Goal: Task Accomplishment & Management: Complete application form

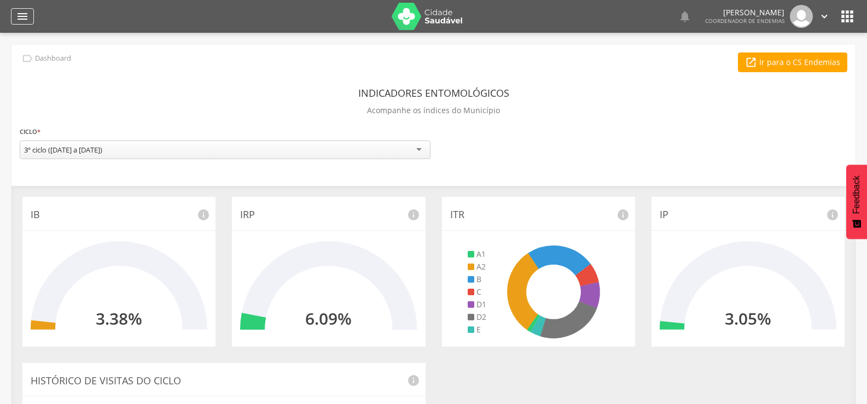
click at [27, 16] on icon "" at bounding box center [22, 16] width 13 height 13
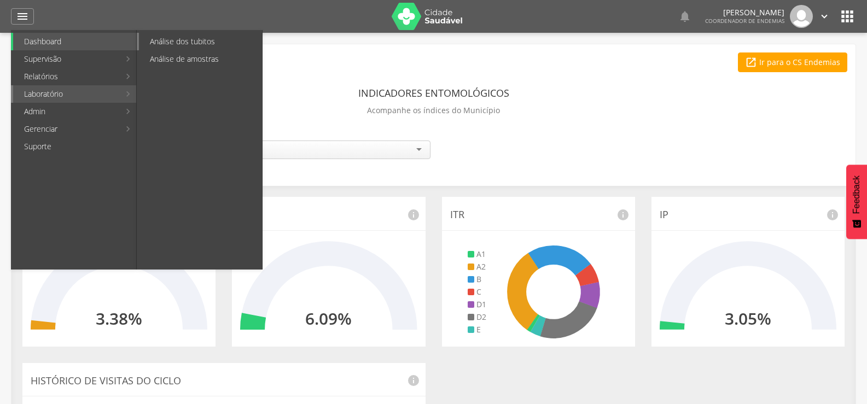
click at [173, 45] on link "Análise dos tubitos" at bounding box center [200, 42] width 123 height 18
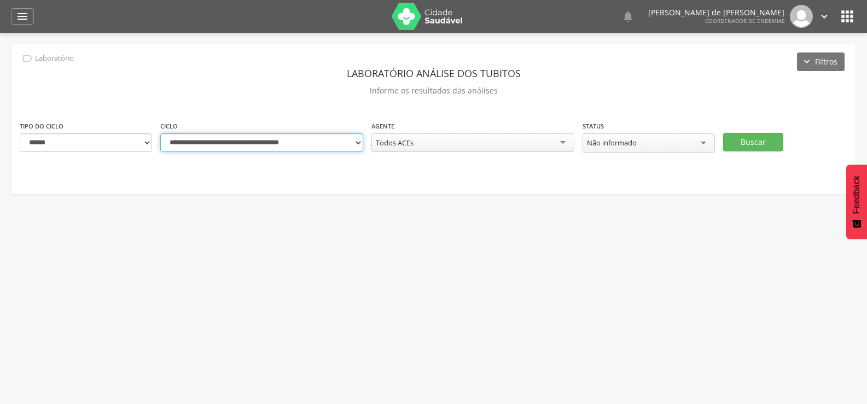
click at [359, 143] on select "**********" at bounding box center [261, 142] width 203 height 19
select select "**********"
click at [160, 133] on select "**********" at bounding box center [261, 142] width 203 height 19
click at [433, 146] on div "Todos ACEs" at bounding box center [472, 142] width 203 height 19
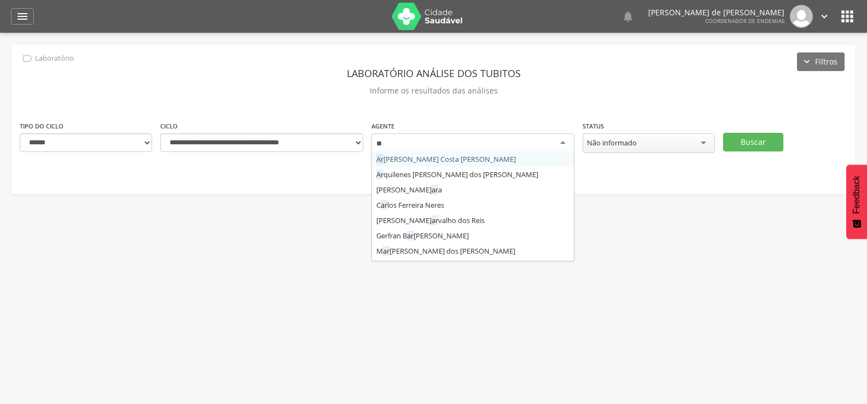
type input "***"
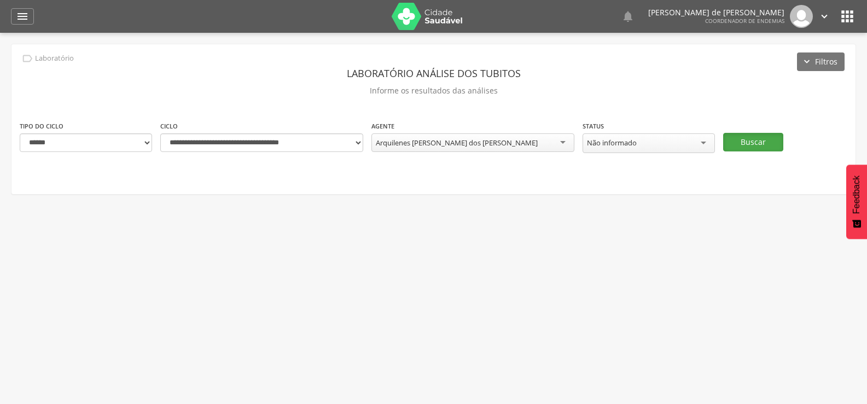
click at [758, 142] on button "Buscar" at bounding box center [753, 142] width 60 height 19
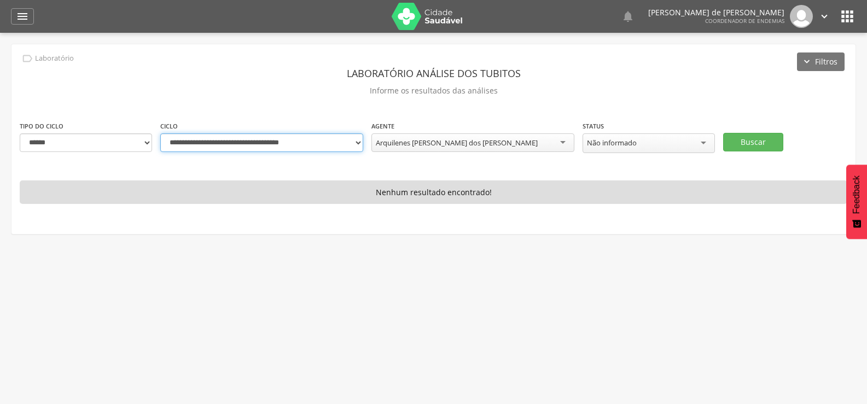
click at [358, 143] on select "**********" at bounding box center [261, 142] width 203 height 19
select select "**********"
click at [160, 133] on select "**********" at bounding box center [261, 142] width 203 height 19
click at [752, 138] on button "Buscar" at bounding box center [753, 142] width 60 height 19
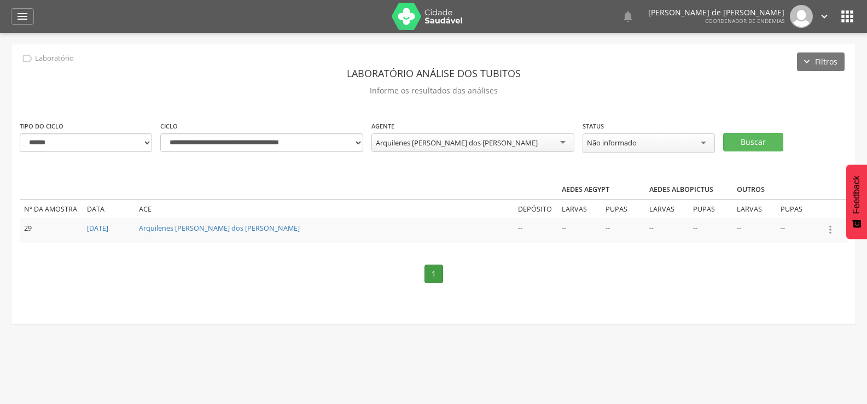
click at [833, 229] on icon "" at bounding box center [830, 230] width 12 height 12
click at [798, 211] on link "Informar resultado" at bounding box center [792, 212] width 86 height 14
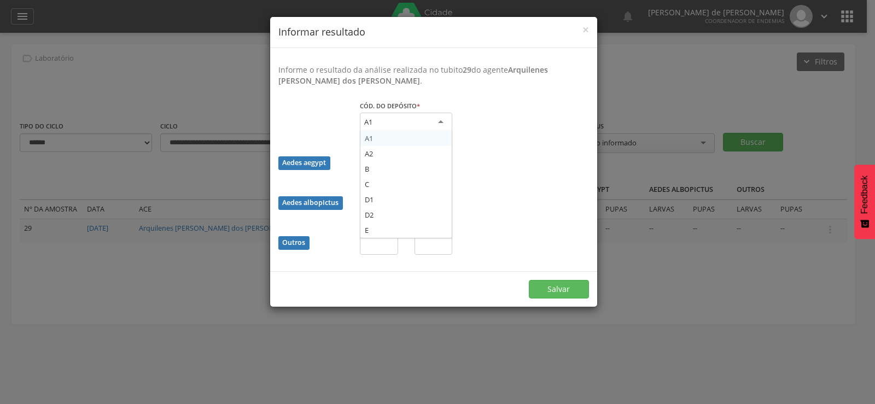
click at [424, 119] on div "A1" at bounding box center [406, 123] width 92 height 20
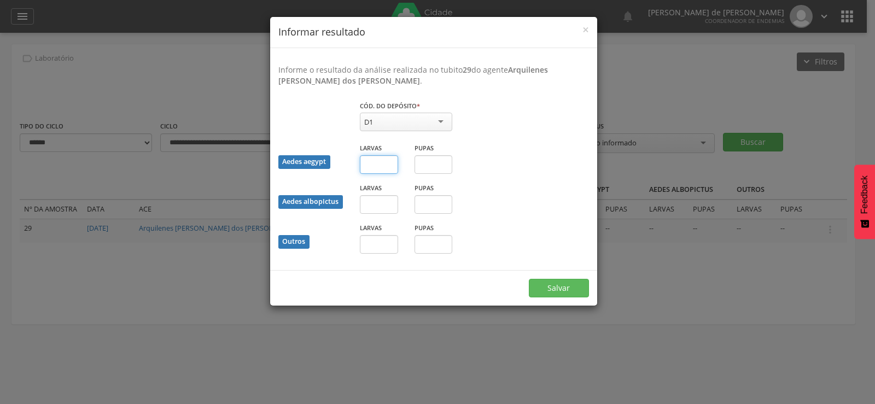
click at [375, 163] on input "text" at bounding box center [379, 164] width 38 height 19
type input "*"
click at [566, 283] on button "Salvar" at bounding box center [559, 288] width 60 height 19
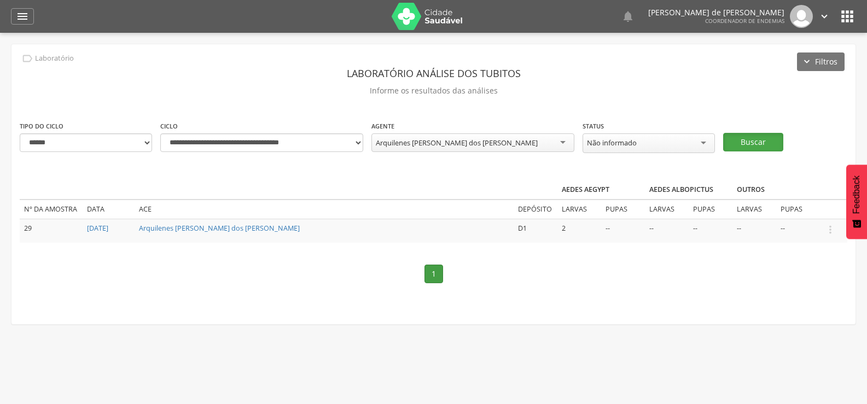
click at [763, 144] on button "Buscar" at bounding box center [753, 142] width 60 height 19
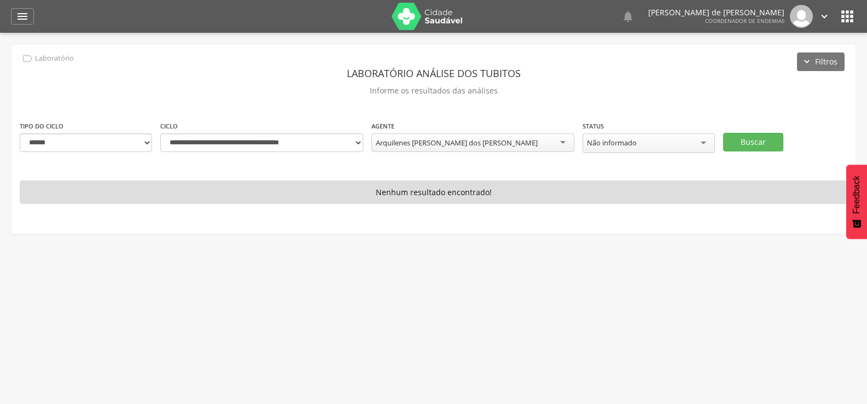
click at [491, 138] on div "Arquilenes [PERSON_NAME] dos [PERSON_NAME]" at bounding box center [472, 142] width 203 height 19
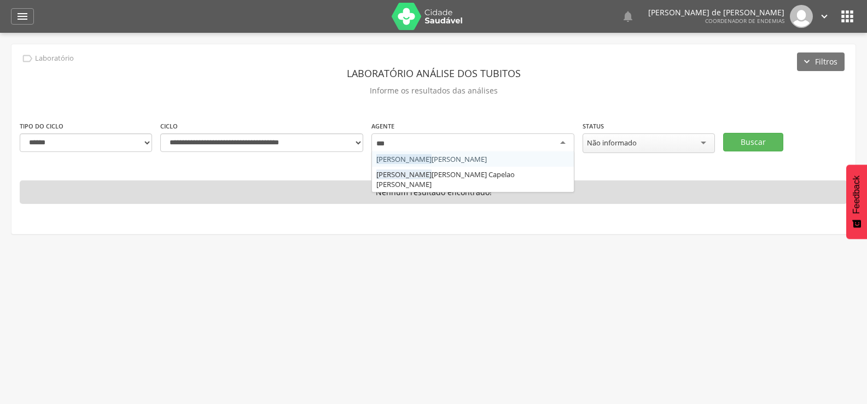
type input "****"
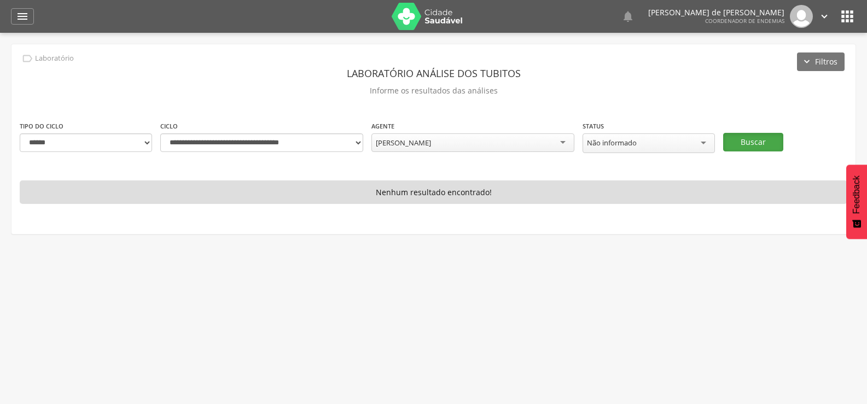
click at [754, 136] on button "Buscar" at bounding box center [753, 142] width 60 height 19
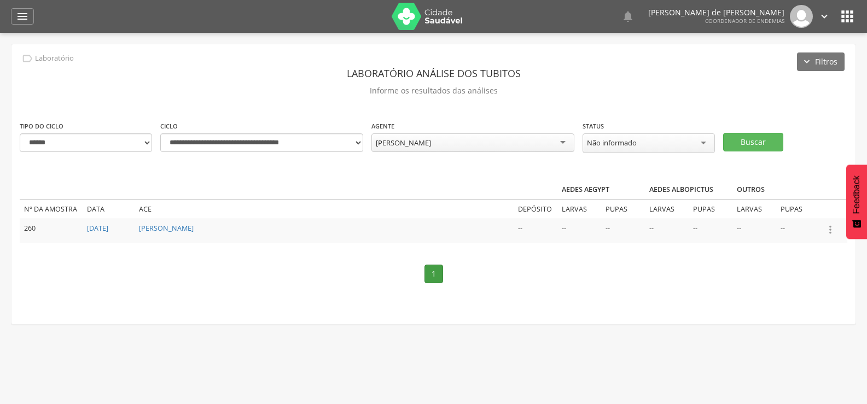
click at [831, 225] on icon "" at bounding box center [830, 230] width 12 height 12
click at [813, 209] on link "Informar resultado" at bounding box center [792, 212] width 86 height 14
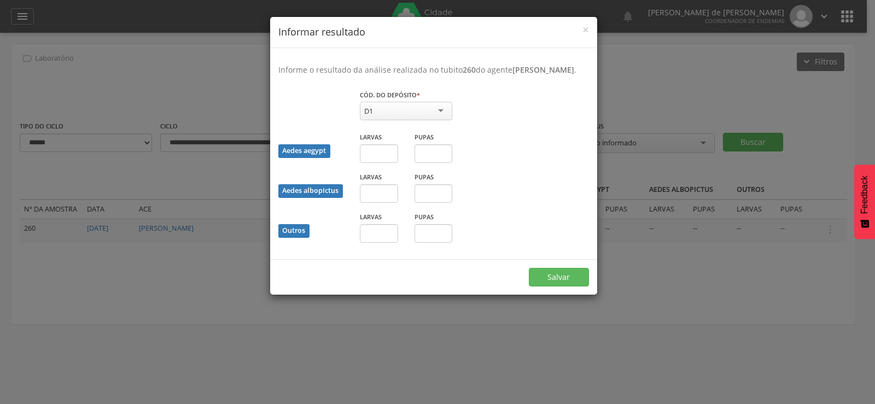
click at [429, 120] on div "D1" at bounding box center [406, 111] width 92 height 19
click at [382, 163] on input "text" at bounding box center [379, 153] width 38 height 19
type input "*"
click at [434, 163] on input "text" at bounding box center [434, 153] width 38 height 19
type input "*"
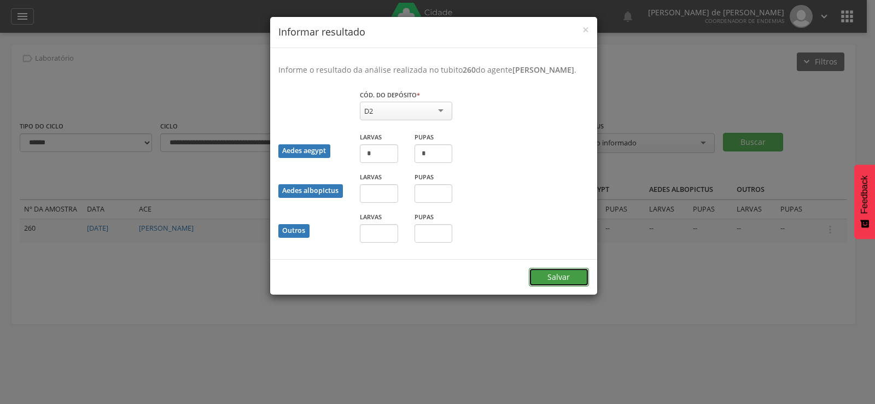
click at [562, 283] on button "Salvar" at bounding box center [559, 277] width 60 height 19
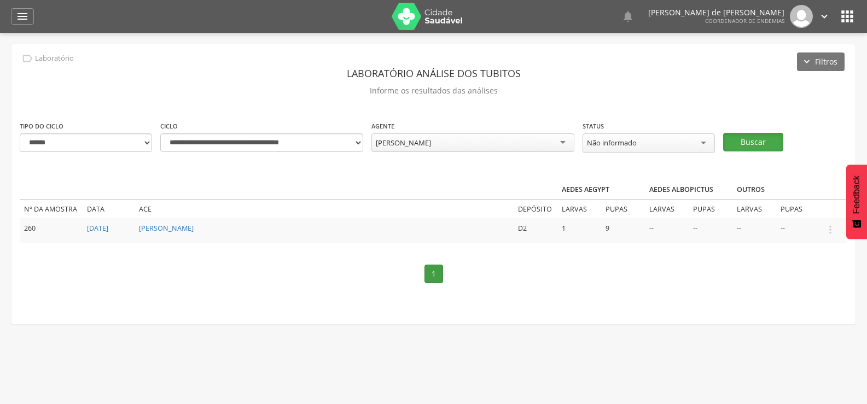
click at [762, 141] on button "Buscar" at bounding box center [753, 142] width 60 height 19
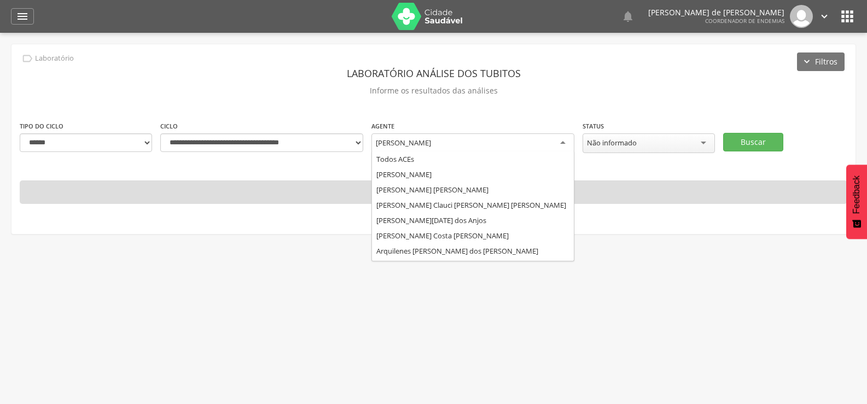
click at [504, 138] on div "[PERSON_NAME]" at bounding box center [472, 143] width 203 height 20
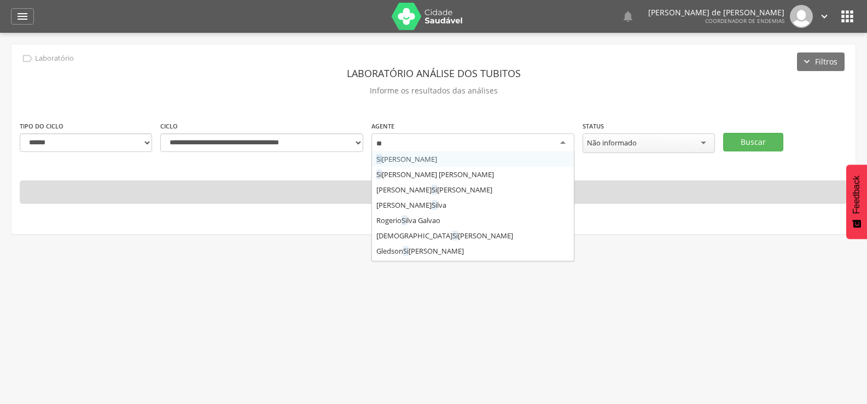
type input "***"
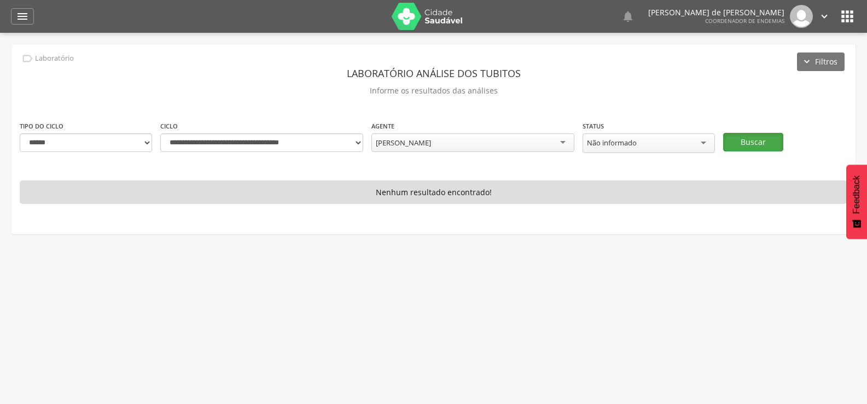
click at [770, 138] on button "Buscar" at bounding box center [753, 142] width 60 height 19
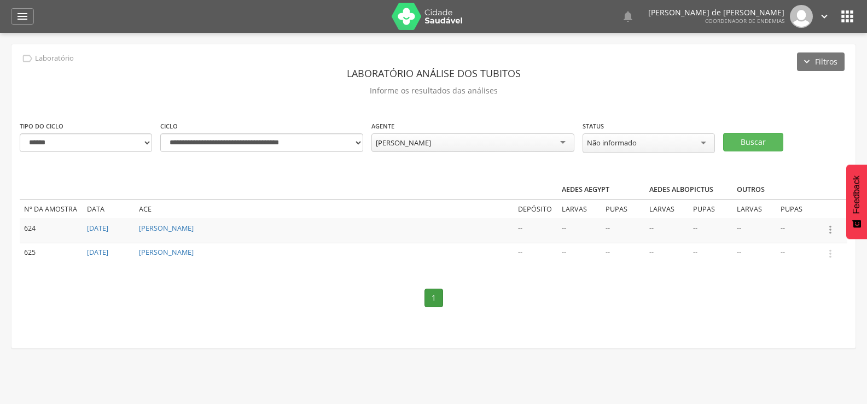
click at [832, 229] on icon "" at bounding box center [830, 230] width 12 height 12
click at [804, 209] on link "Informar resultado" at bounding box center [792, 212] width 86 height 14
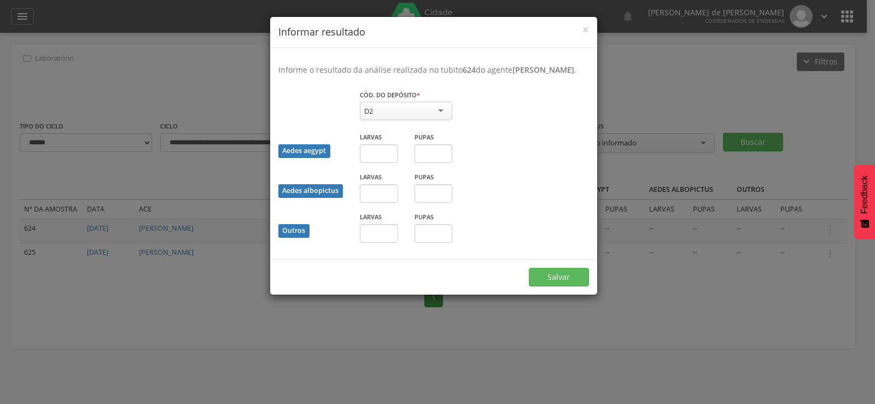
click at [420, 99] on span "*" at bounding box center [418, 95] width 3 height 8
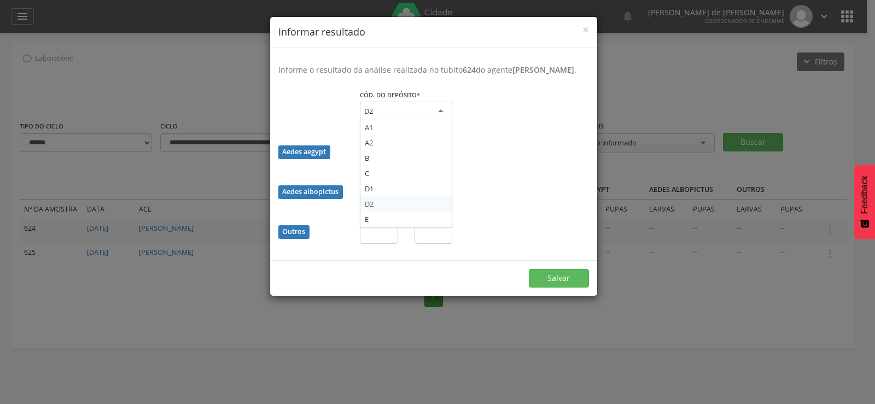
click at [426, 116] on div "D2" at bounding box center [406, 112] width 92 height 20
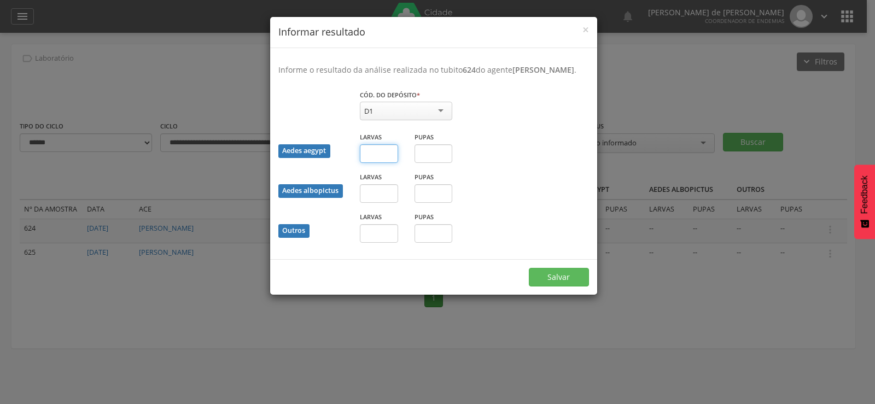
click at [370, 163] on input "text" at bounding box center [379, 153] width 38 height 19
type input "*"
click at [422, 163] on input "text" at bounding box center [434, 153] width 38 height 19
type input "*"
click at [562, 287] on button "Salvar" at bounding box center [559, 277] width 60 height 19
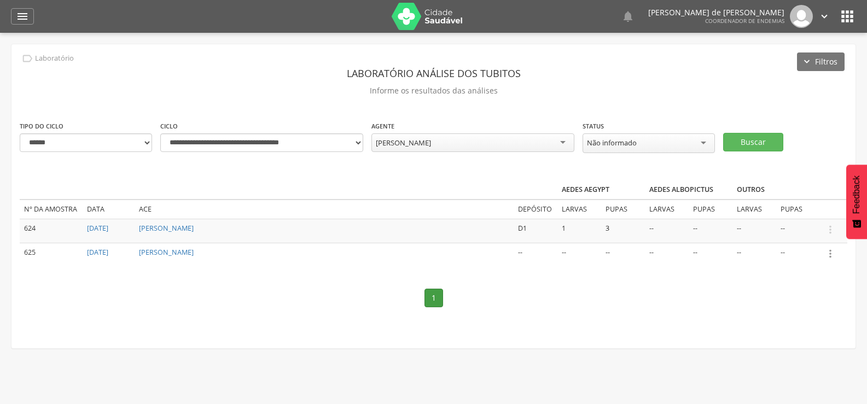
click at [831, 249] on icon "" at bounding box center [830, 254] width 12 height 12
click at [821, 235] on link "Informar resultado" at bounding box center [792, 236] width 86 height 14
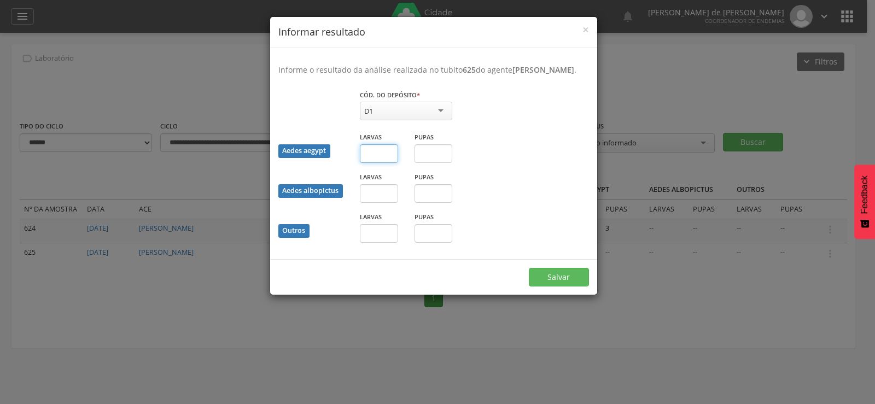
click at [378, 163] on input "text" at bounding box center [379, 153] width 38 height 19
type input "*"
drag, startPoint x: 428, startPoint y: 165, endPoint x: 424, endPoint y: 178, distance: 13.7
click at [424, 171] on div "Pupas" at bounding box center [433, 151] width 55 height 40
type input "*"
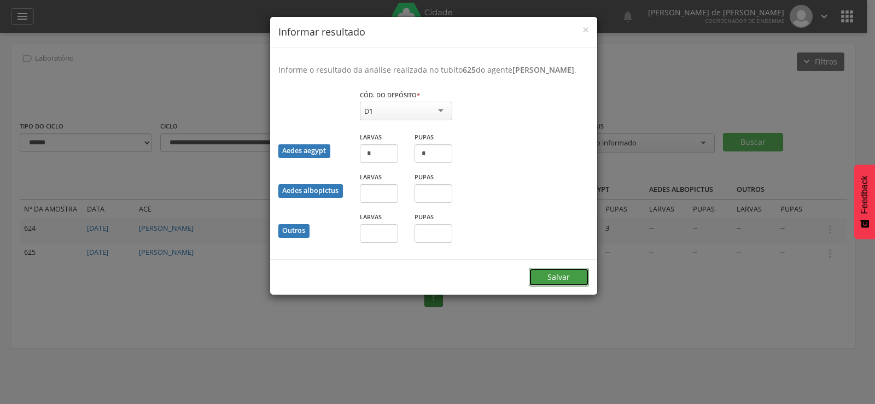
click at [548, 282] on button "Salvar" at bounding box center [559, 277] width 60 height 19
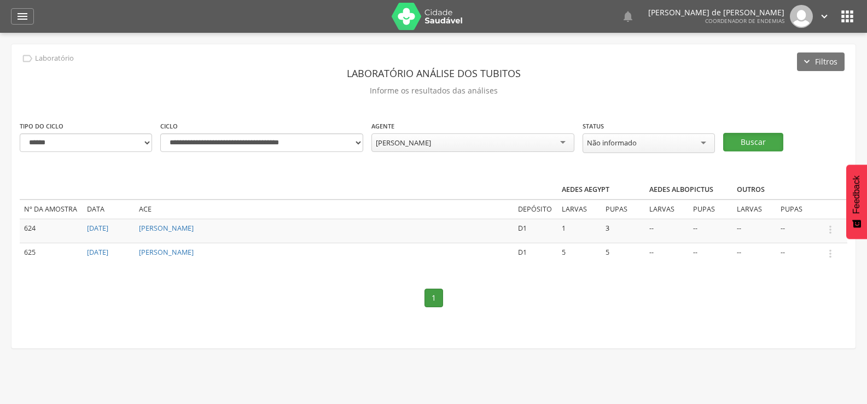
click at [762, 139] on button "Buscar" at bounding box center [753, 142] width 60 height 19
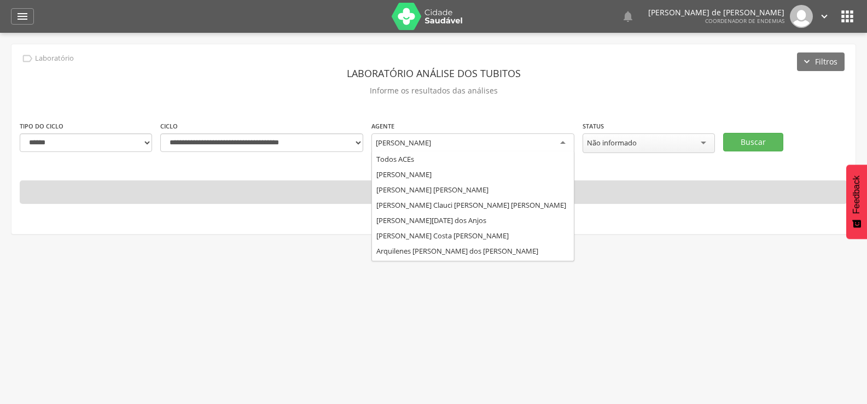
click at [463, 136] on div "[PERSON_NAME]" at bounding box center [472, 143] width 203 height 20
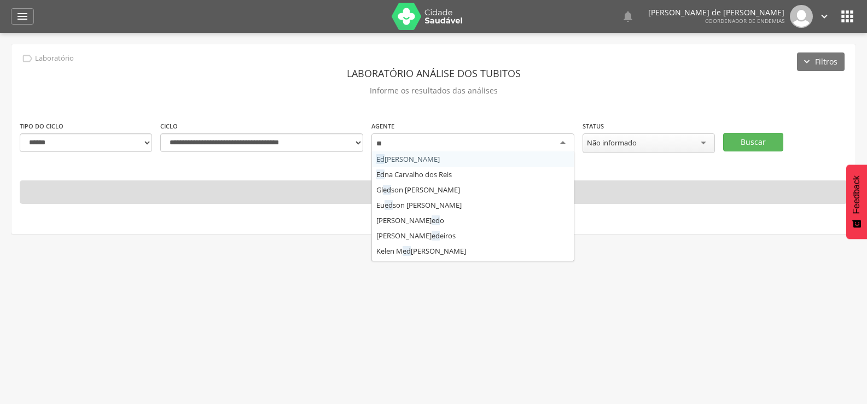
type input "***"
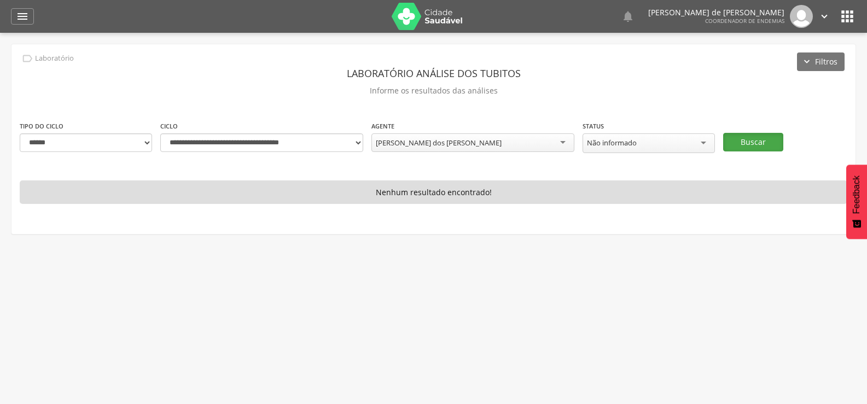
click at [760, 135] on button "Buscar" at bounding box center [753, 142] width 60 height 19
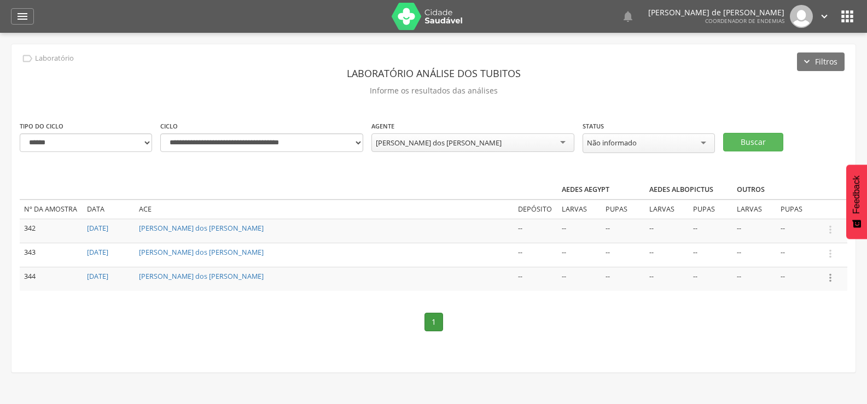
click at [831, 277] on icon "" at bounding box center [830, 278] width 12 height 12
click at [820, 255] on link "Informar resultado" at bounding box center [792, 260] width 86 height 14
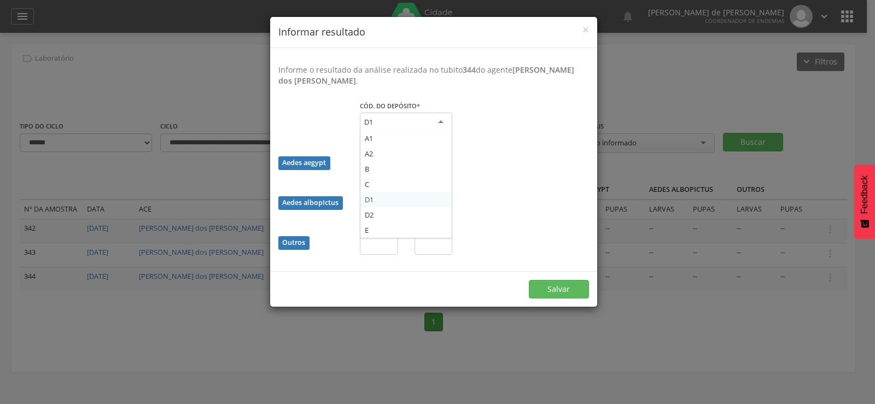
click at [399, 120] on div "D1" at bounding box center [406, 123] width 92 height 20
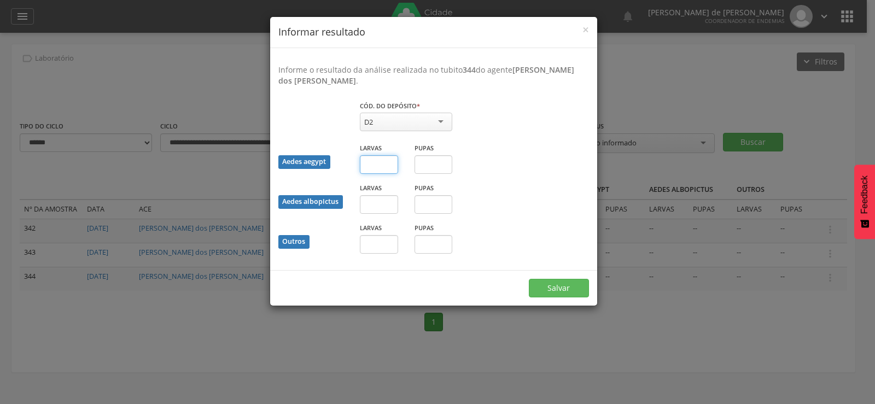
click at [366, 167] on input "text" at bounding box center [379, 164] width 38 height 19
click at [436, 165] on input "text" at bounding box center [434, 164] width 38 height 19
click at [383, 165] on input "text" at bounding box center [379, 164] width 38 height 19
type input "*"
click at [423, 163] on input "text" at bounding box center [434, 164] width 38 height 19
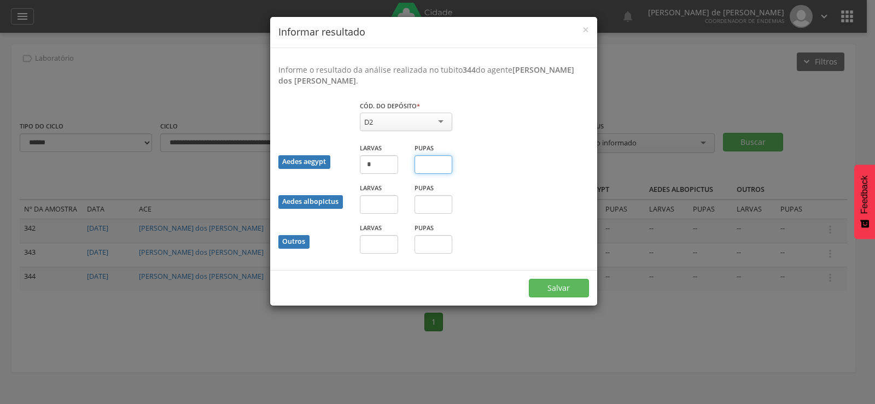
type input "*"
click at [570, 287] on button "Salvar" at bounding box center [559, 288] width 60 height 19
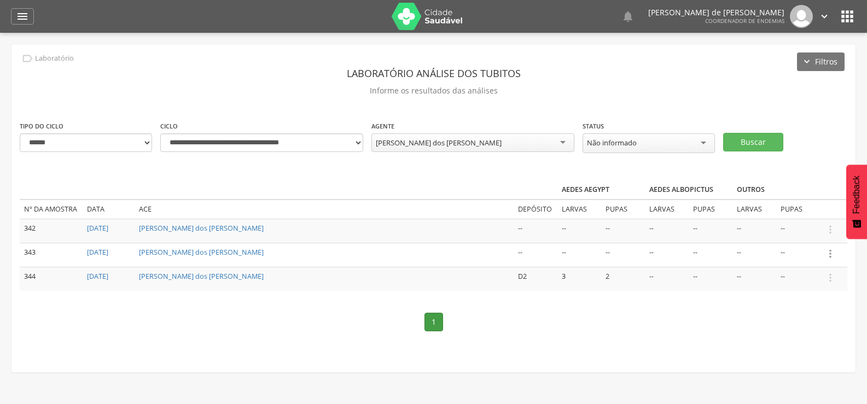
click at [833, 254] on icon "" at bounding box center [830, 254] width 12 height 12
click at [815, 229] on link "Informar resultado" at bounding box center [792, 236] width 86 height 14
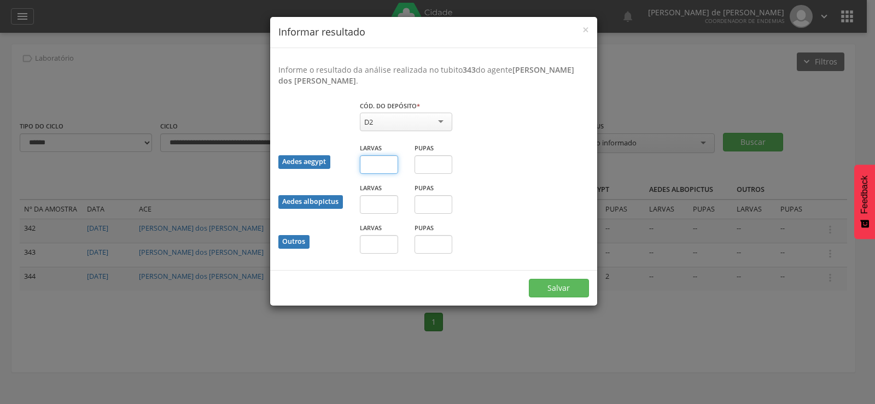
click at [372, 172] on input "text" at bounding box center [379, 164] width 38 height 19
type input "*"
click at [568, 287] on button "Salvar" at bounding box center [559, 288] width 60 height 19
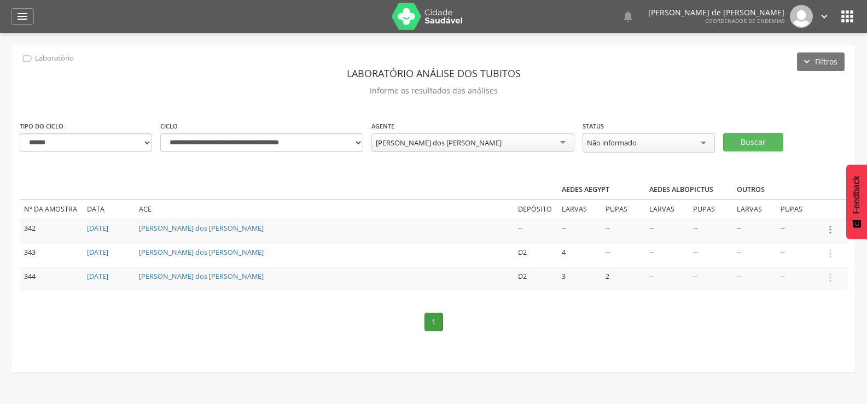
click at [830, 225] on icon "" at bounding box center [830, 230] width 12 height 12
click at [794, 208] on link "Informar resultado" at bounding box center [792, 212] width 86 height 14
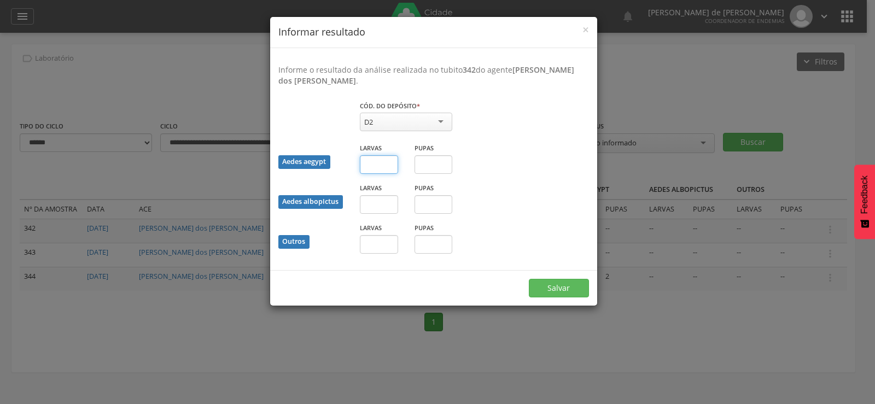
click at [376, 172] on input "text" at bounding box center [379, 164] width 38 height 19
type input "*"
click at [557, 286] on button "Salvar" at bounding box center [559, 288] width 60 height 19
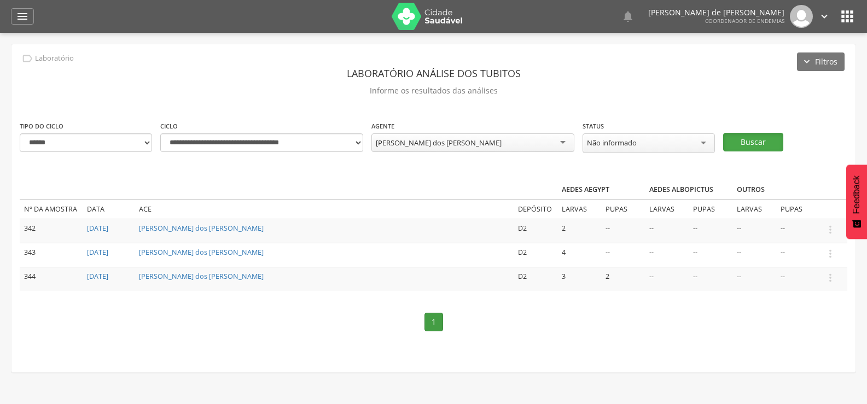
click at [762, 140] on button "Buscar" at bounding box center [753, 142] width 60 height 19
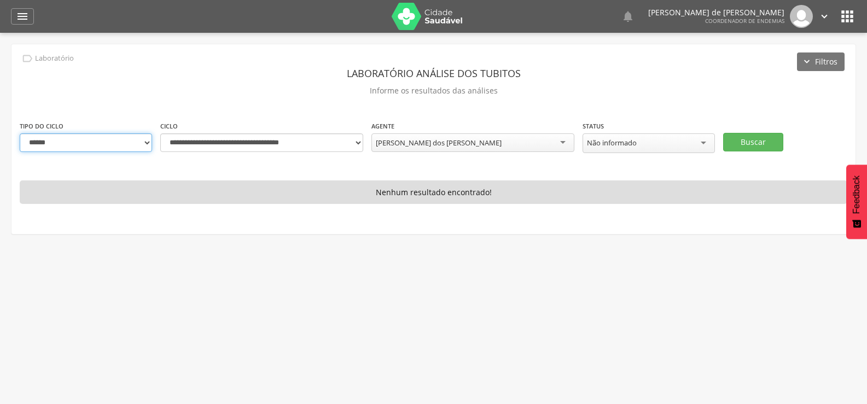
click at [133, 142] on select "**********" at bounding box center [86, 142] width 132 height 19
select select "*"
click at [20, 133] on select "**********" at bounding box center [86, 142] width 132 height 19
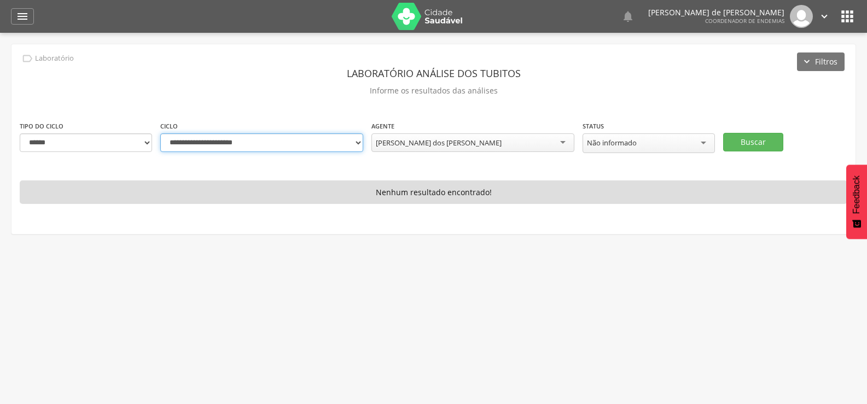
click at [360, 144] on select "**********" at bounding box center [261, 142] width 203 height 19
select select "**********"
click at [160, 133] on select "**********" at bounding box center [261, 142] width 203 height 19
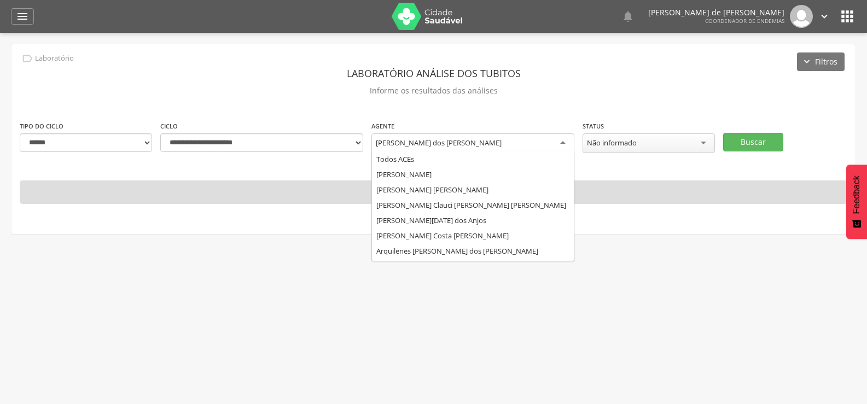
click at [488, 145] on div "[PERSON_NAME] dos [PERSON_NAME]" at bounding box center [472, 143] width 203 height 20
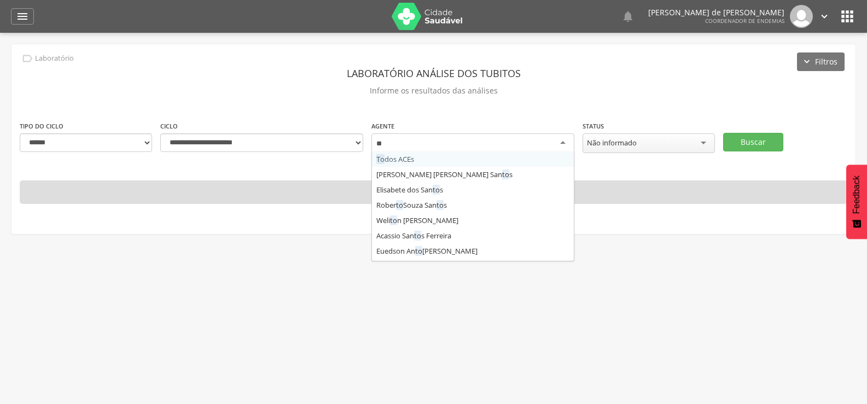
type input "***"
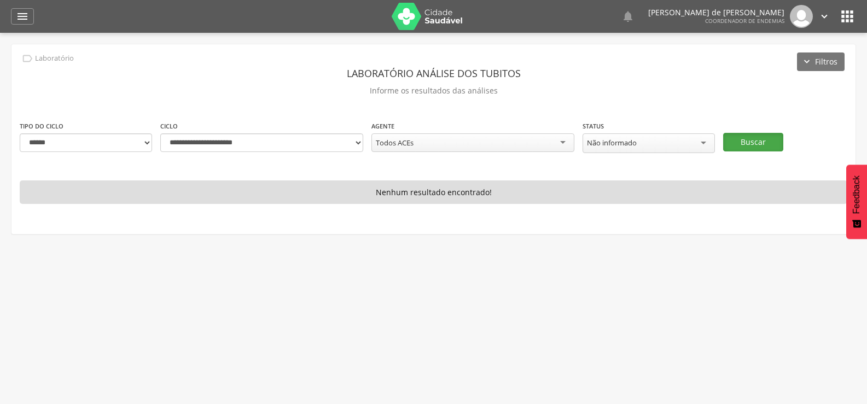
click at [758, 135] on button "Buscar" at bounding box center [753, 142] width 60 height 19
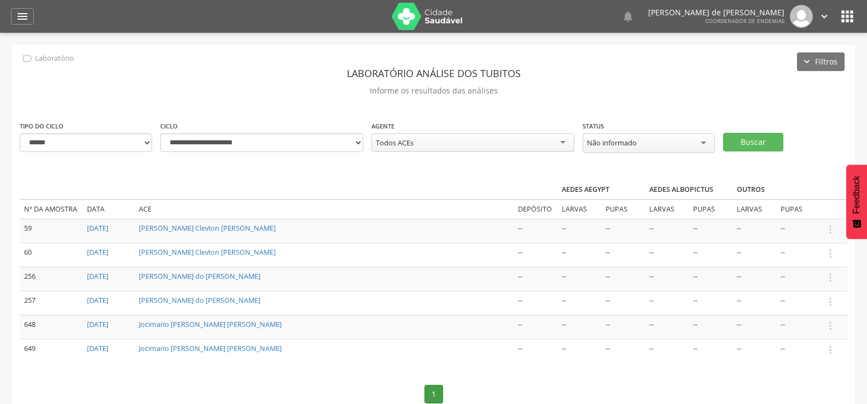
drag, startPoint x: 753, startPoint y: 137, endPoint x: 675, endPoint y: 111, distance: 81.3
click at [675, 111] on div "**********" at bounding box center [433, 244] width 844 height 400
click at [831, 225] on icon "" at bounding box center [830, 230] width 12 height 12
click at [802, 205] on link "Informar resultado" at bounding box center [792, 212] width 86 height 14
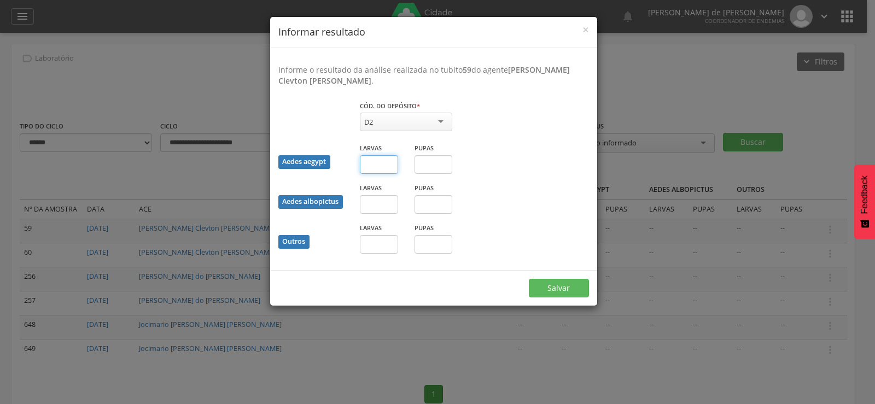
click at [370, 166] on input "text" at bounding box center [379, 164] width 38 height 19
type input "*"
click at [529, 279] on button "Salvar" at bounding box center [559, 288] width 60 height 19
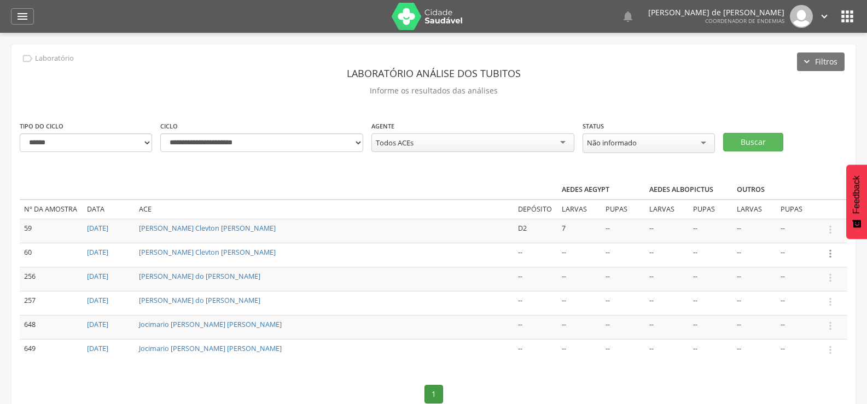
click at [833, 252] on icon "" at bounding box center [830, 254] width 12 height 12
click at [803, 232] on link "Informar resultado" at bounding box center [792, 236] width 86 height 14
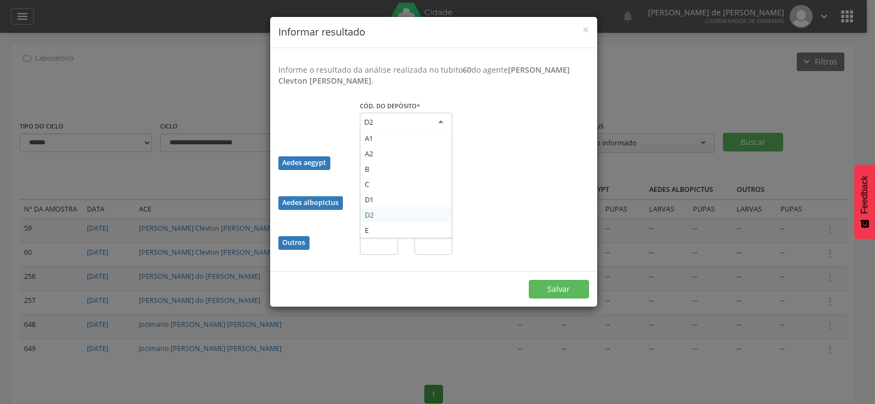
click at [439, 116] on div "D2" at bounding box center [406, 123] width 92 height 20
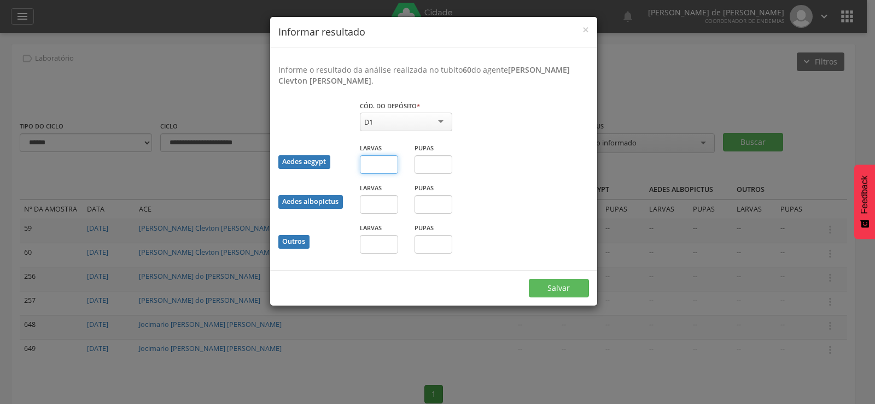
click at [371, 166] on input "text" at bounding box center [379, 164] width 38 height 19
type input "*"
click at [451, 164] on input "text" at bounding box center [434, 164] width 38 height 19
type input "*"
click at [559, 282] on button "Salvar" at bounding box center [559, 288] width 60 height 19
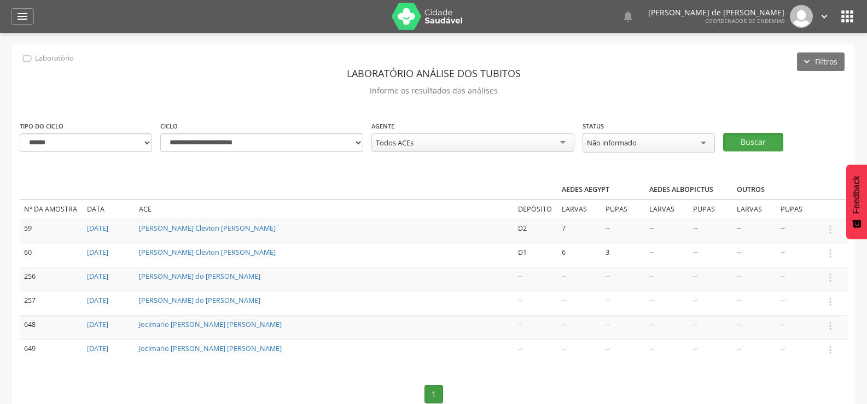
click at [761, 139] on button "Buscar" at bounding box center [753, 142] width 60 height 19
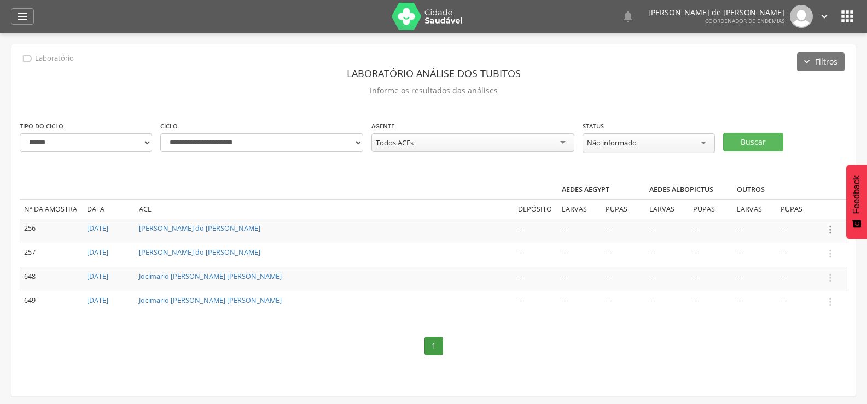
click at [830, 227] on icon "" at bounding box center [830, 230] width 12 height 12
click at [803, 205] on link "Informar resultado" at bounding box center [792, 212] width 86 height 14
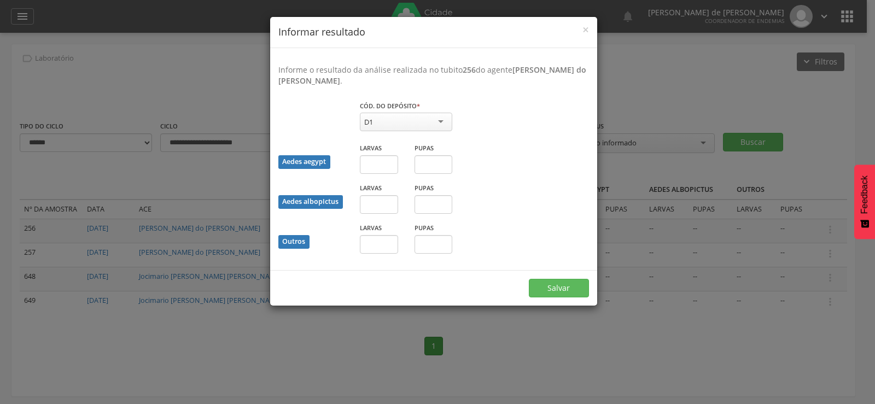
click at [416, 116] on div "D1" at bounding box center [406, 122] width 92 height 19
click at [381, 165] on input "text" at bounding box center [379, 164] width 38 height 19
type input "**"
click at [549, 282] on button "Salvar" at bounding box center [559, 288] width 60 height 19
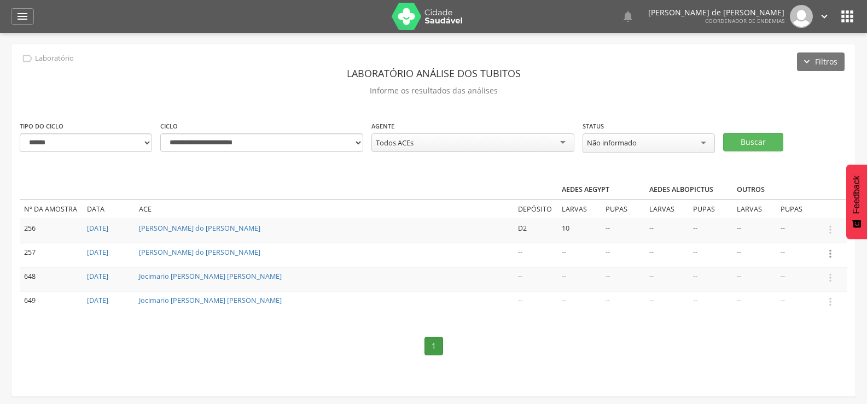
click at [829, 250] on icon "" at bounding box center [830, 254] width 12 height 12
click at [811, 229] on link "Informar resultado" at bounding box center [792, 236] width 86 height 14
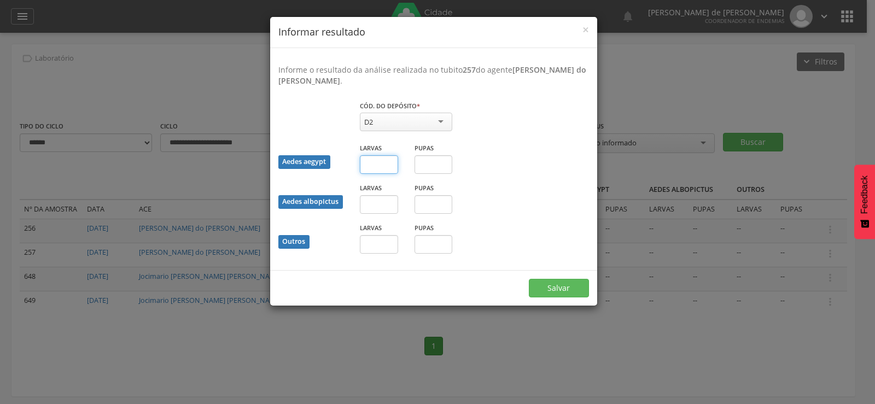
click at [372, 160] on input "text" at bounding box center [379, 164] width 38 height 19
type input "**"
click at [561, 282] on button "Salvar" at bounding box center [559, 288] width 60 height 19
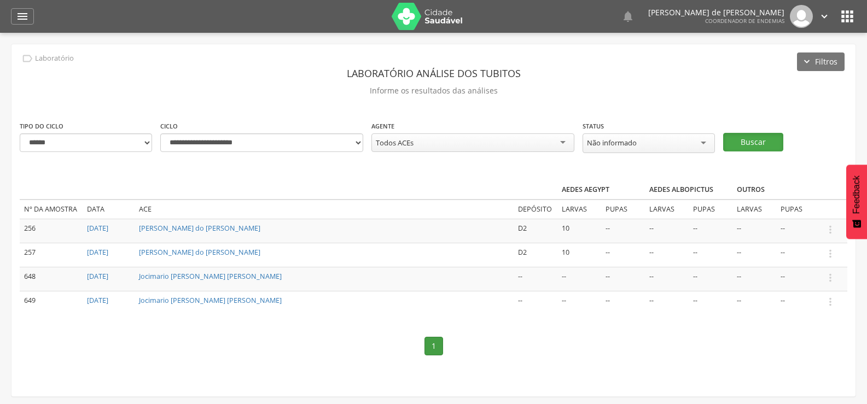
click at [761, 138] on button "Buscar" at bounding box center [753, 142] width 60 height 19
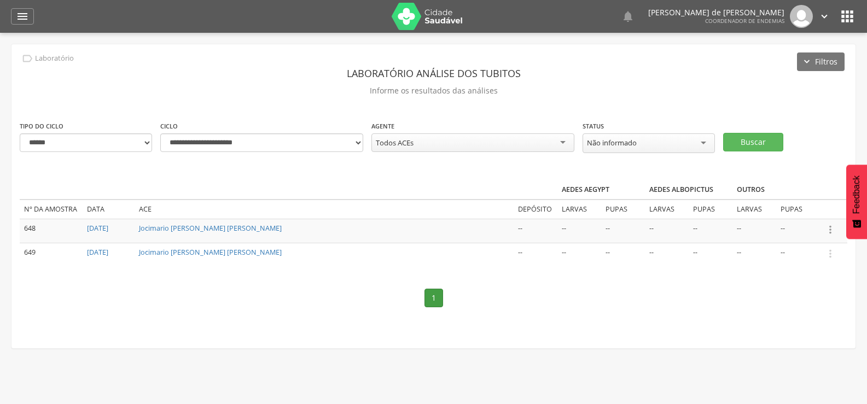
click at [829, 226] on icon "" at bounding box center [830, 230] width 12 height 12
click at [812, 207] on link "Informar resultado" at bounding box center [792, 212] width 86 height 14
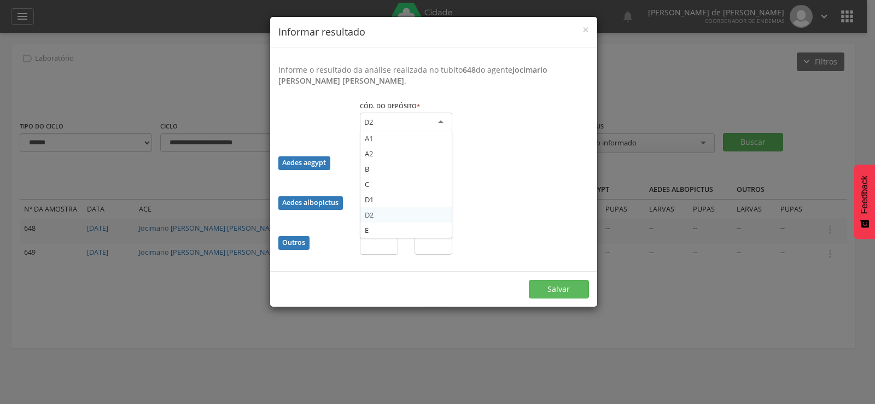
click at [435, 119] on div "D2" at bounding box center [406, 123] width 92 height 20
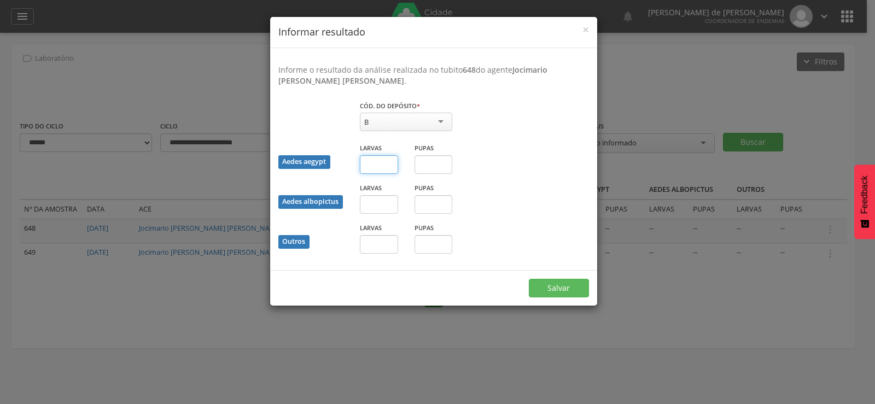
click at [368, 171] on input "text" at bounding box center [379, 164] width 38 height 19
type input "*"
click at [438, 162] on input "text" at bounding box center [434, 164] width 38 height 19
type input "*"
click at [551, 277] on div "Salvar" at bounding box center [433, 288] width 327 height 36
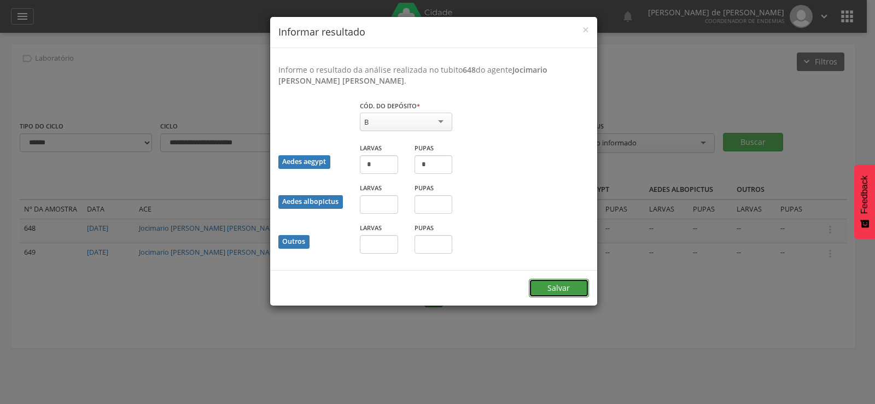
click at [574, 283] on button "Salvar" at bounding box center [559, 288] width 60 height 19
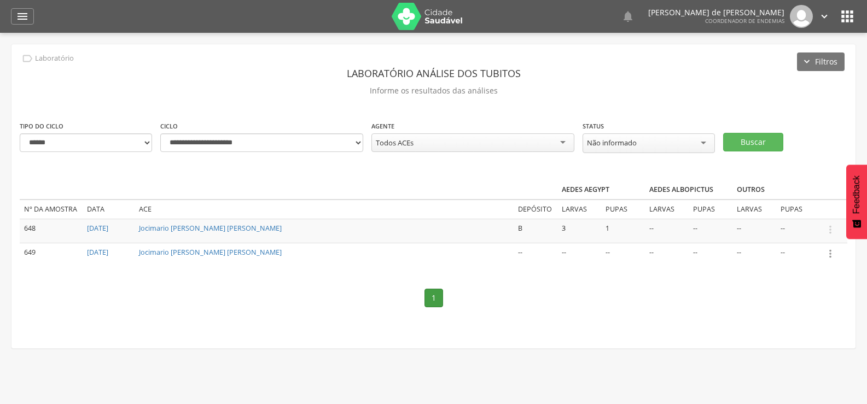
click at [831, 252] on icon "" at bounding box center [830, 254] width 12 height 12
click at [797, 229] on link "Informar resultado" at bounding box center [792, 236] width 86 height 14
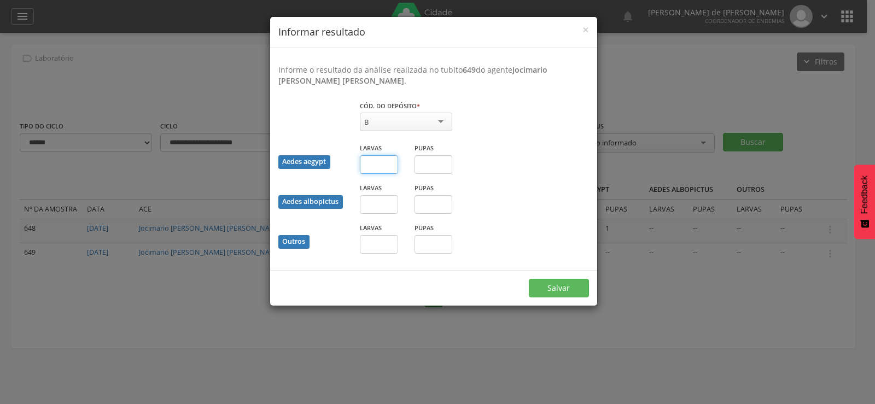
click at [384, 166] on input "text" at bounding box center [379, 164] width 38 height 19
type input "*"
click at [548, 282] on button "Salvar" at bounding box center [559, 288] width 60 height 19
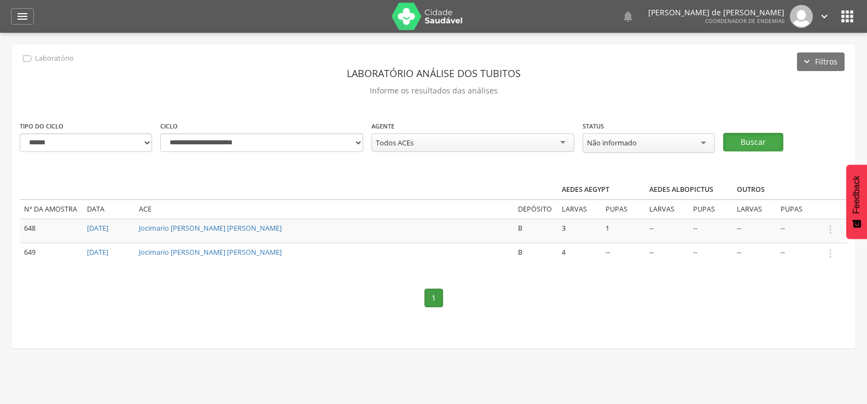
click at [759, 137] on button "Buscar" at bounding box center [753, 142] width 60 height 19
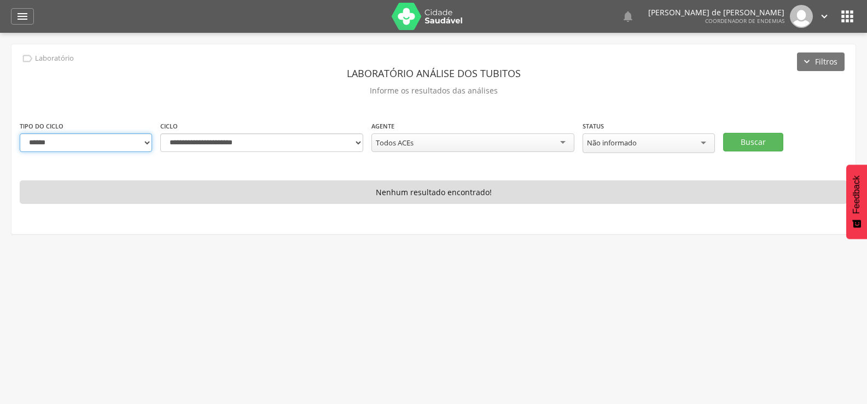
click at [137, 143] on select "**********" at bounding box center [86, 142] width 132 height 19
select select "*"
click at [20, 133] on select "**********" at bounding box center [86, 142] width 132 height 19
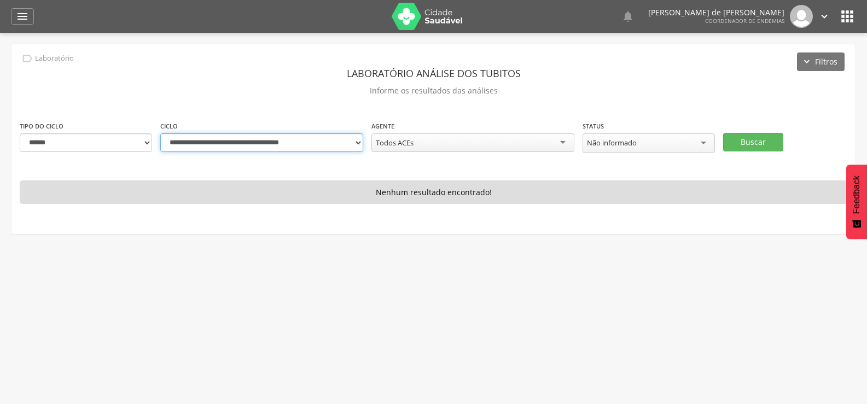
click at [358, 142] on select "**********" at bounding box center [261, 142] width 203 height 19
select select "**********"
click at [160, 133] on select "**********" at bounding box center [261, 142] width 203 height 19
click at [740, 139] on button "Buscar" at bounding box center [753, 142] width 60 height 19
